Goal: Task Accomplishment & Management: Use online tool/utility

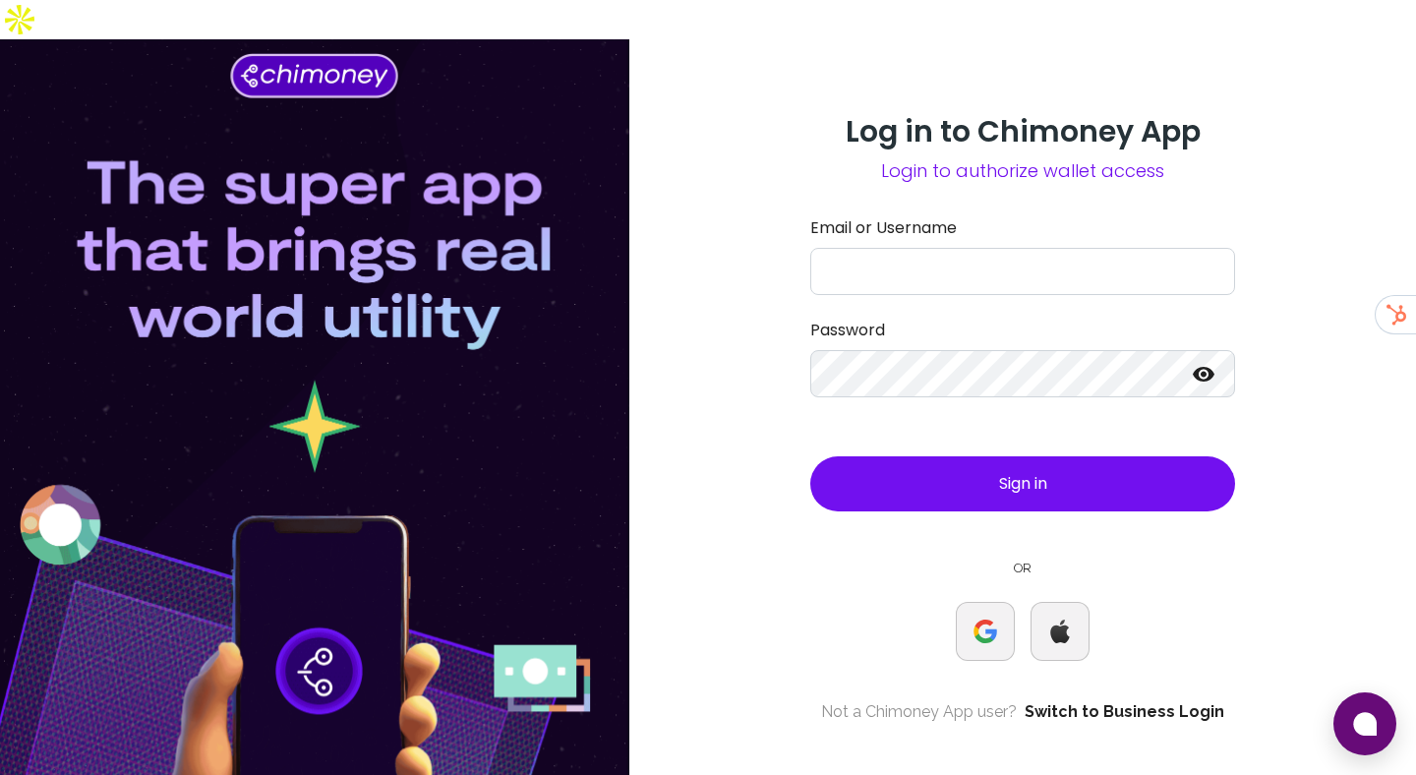
click at [1161, 700] on link "Switch to Business Login" at bounding box center [1125, 712] width 200 height 24
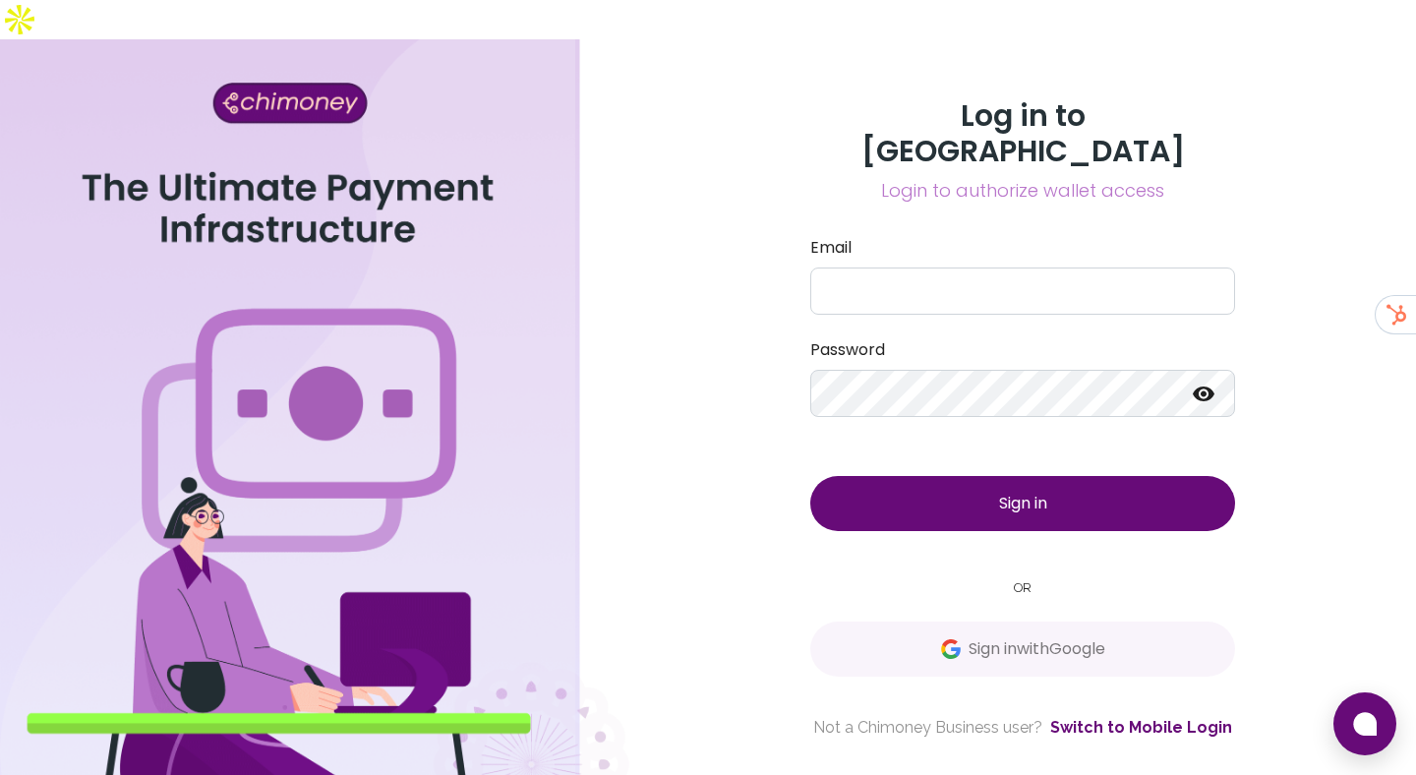
click at [874, 637] on span "Sign in with Google" at bounding box center [1023, 649] width 346 height 24
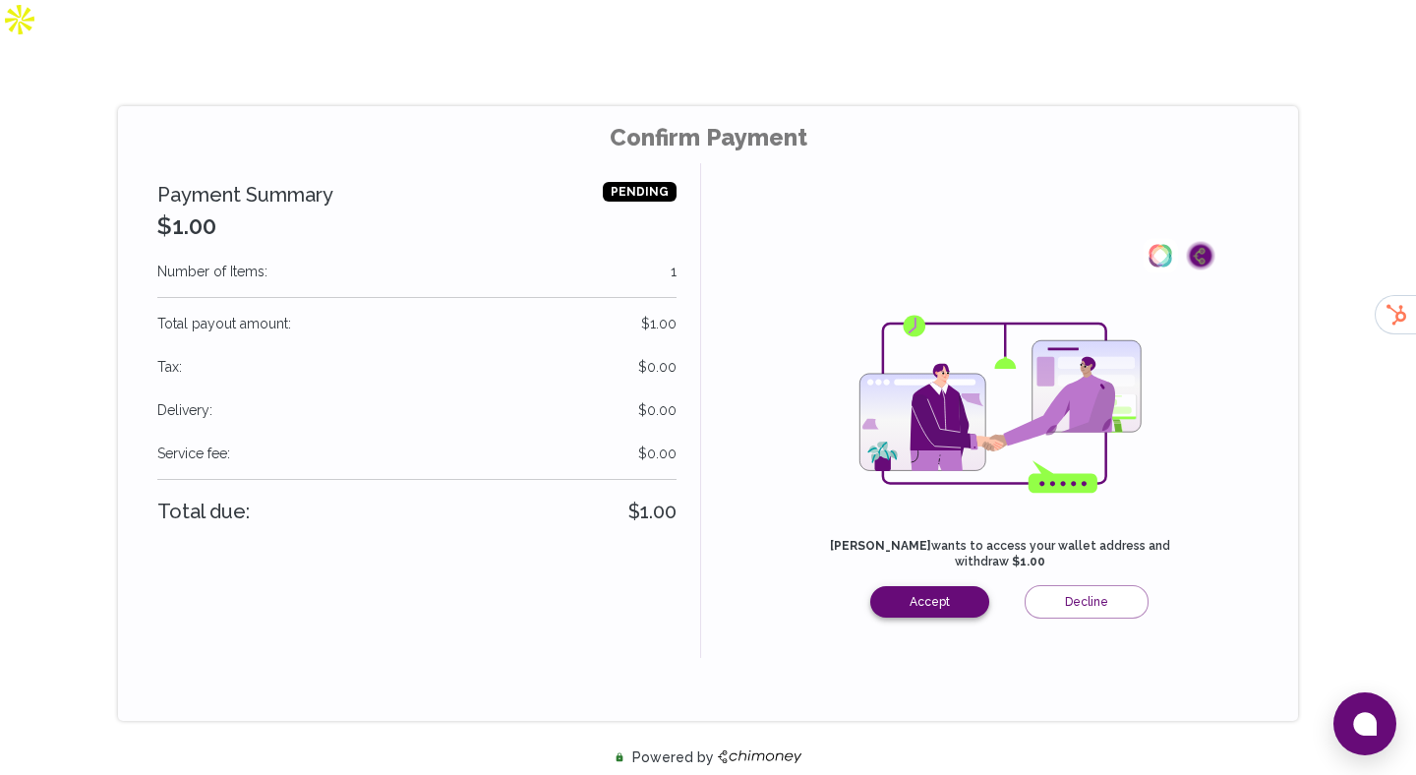
click at [904, 586] on button "Accept" at bounding box center [929, 601] width 119 height 31
